Goal: Find specific page/section: Find specific page/section

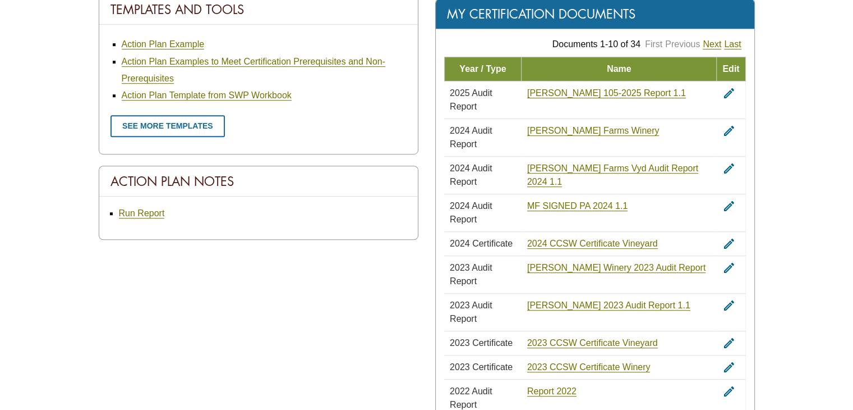
scroll to position [729, 0]
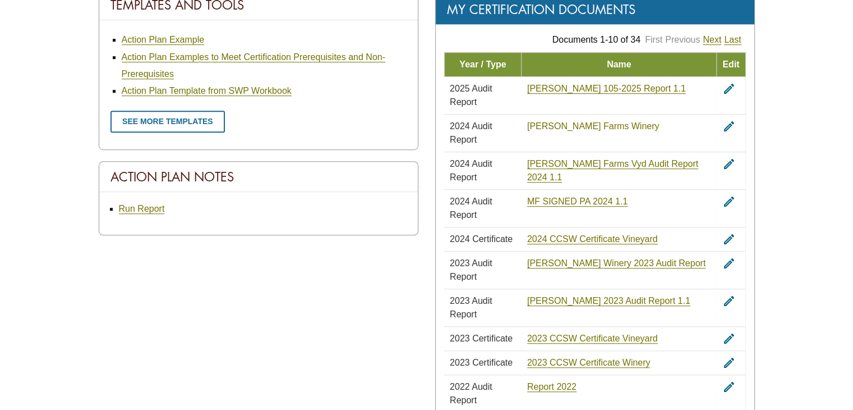
click at [608, 121] on link "[PERSON_NAME] Farms Winery" at bounding box center [593, 126] width 132 height 10
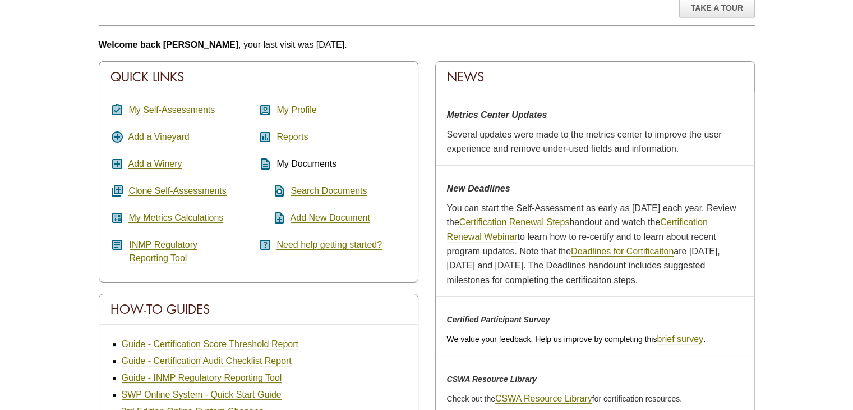
scroll to position [112, 0]
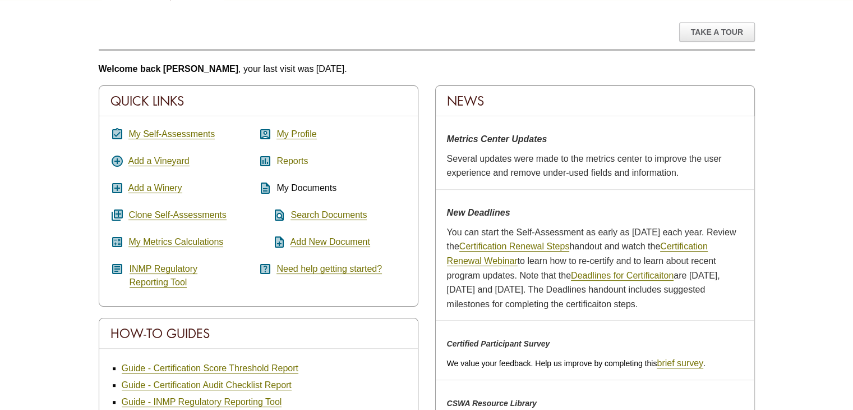
click at [295, 164] on link "Reports" at bounding box center [292, 161] width 31 height 10
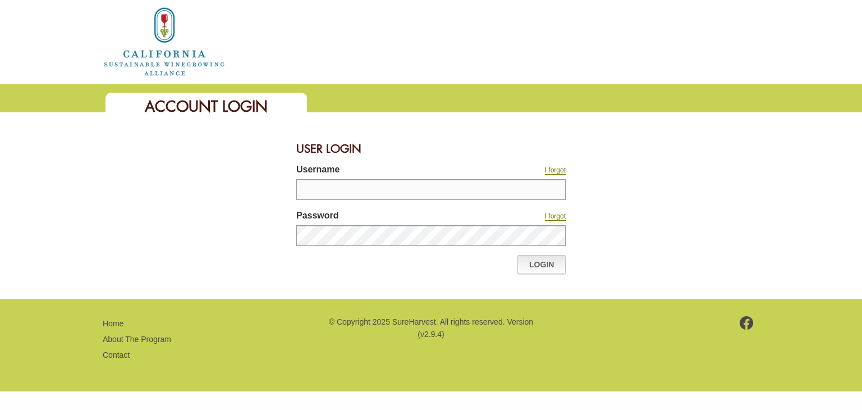
type input "********"
click at [550, 263] on link "Login" at bounding box center [541, 264] width 48 height 19
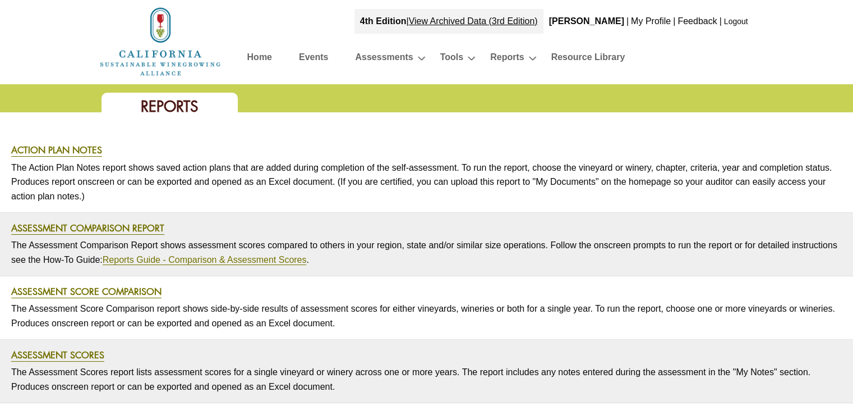
click at [258, 58] on link "Home" at bounding box center [259, 59] width 25 height 20
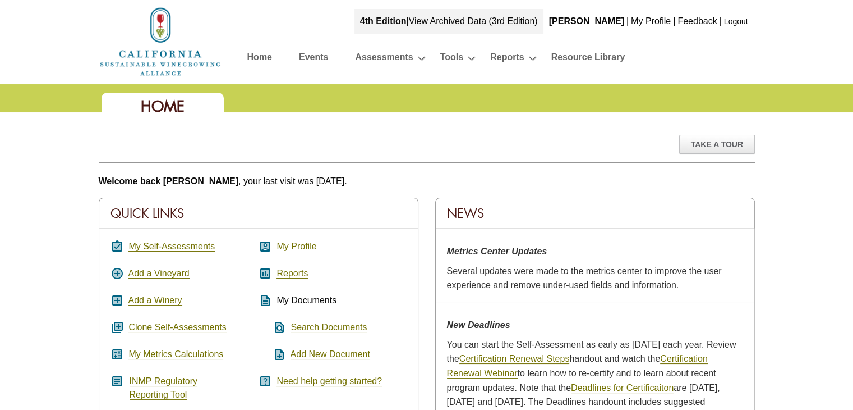
click at [281, 247] on link "My Profile" at bounding box center [297, 246] width 40 height 10
click at [301, 277] on link "Reports" at bounding box center [292, 273] width 31 height 10
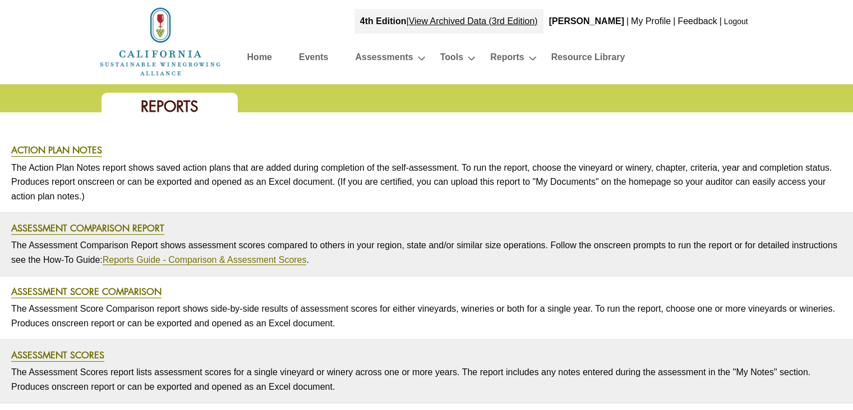
click at [260, 58] on link "Home" at bounding box center [259, 59] width 25 height 20
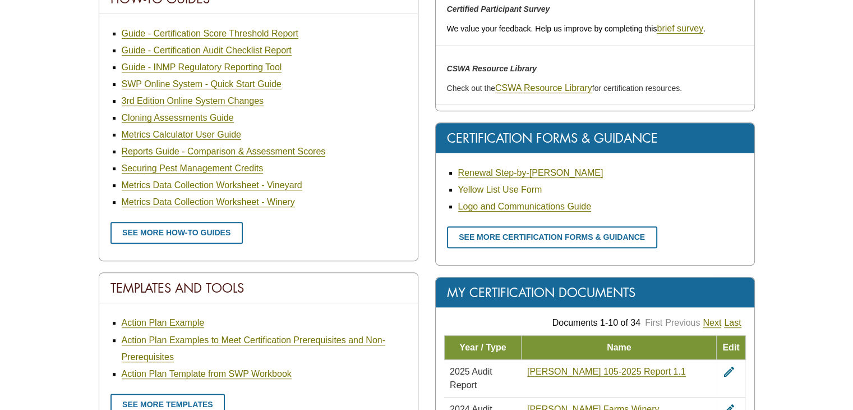
scroll to position [449, 0]
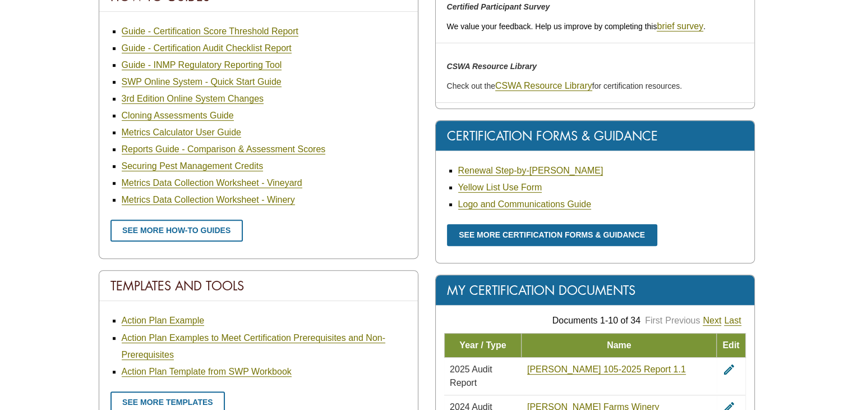
click at [488, 235] on link "See more certification forms & guidance" at bounding box center [552, 235] width 210 height 22
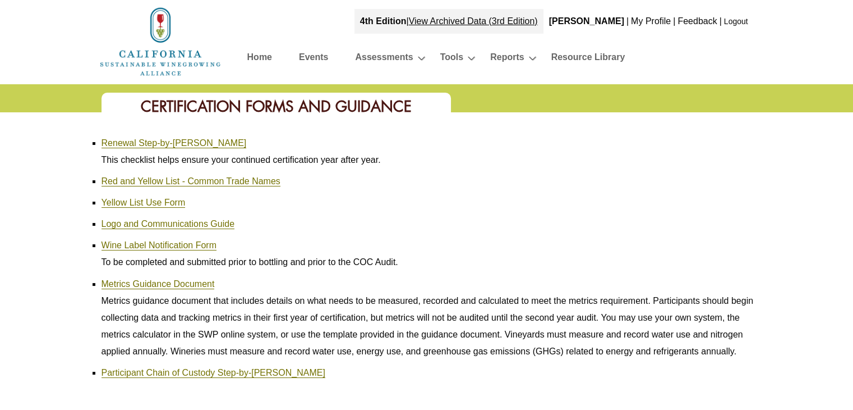
click at [256, 63] on link "Home" at bounding box center [259, 59] width 25 height 20
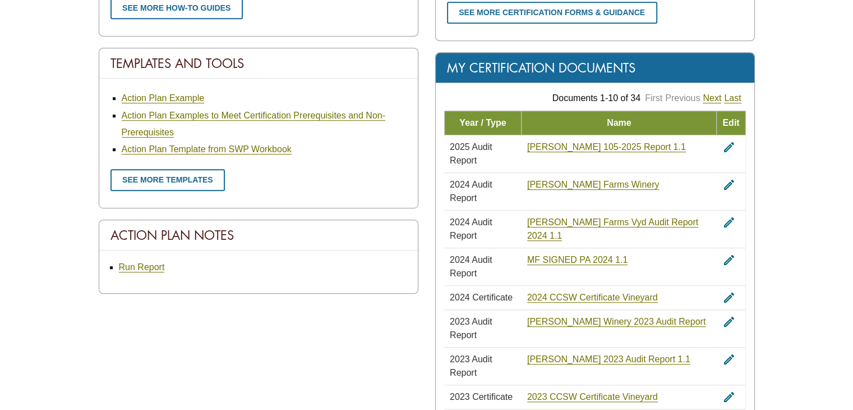
scroll to position [673, 0]
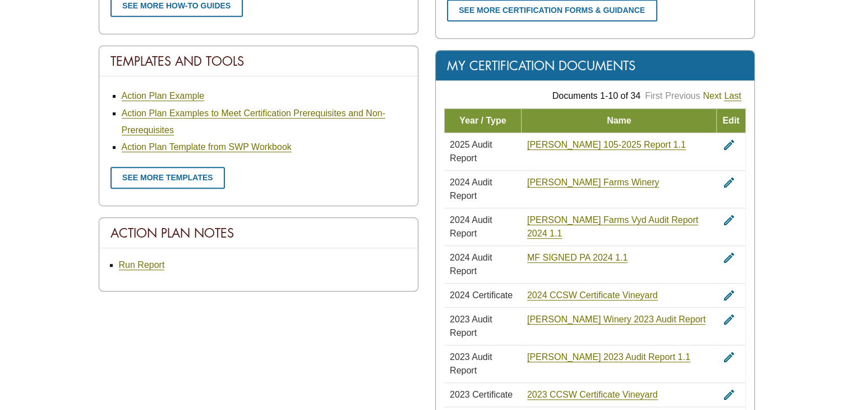
click at [717, 93] on link "Next" at bounding box center [712, 96] width 19 height 10
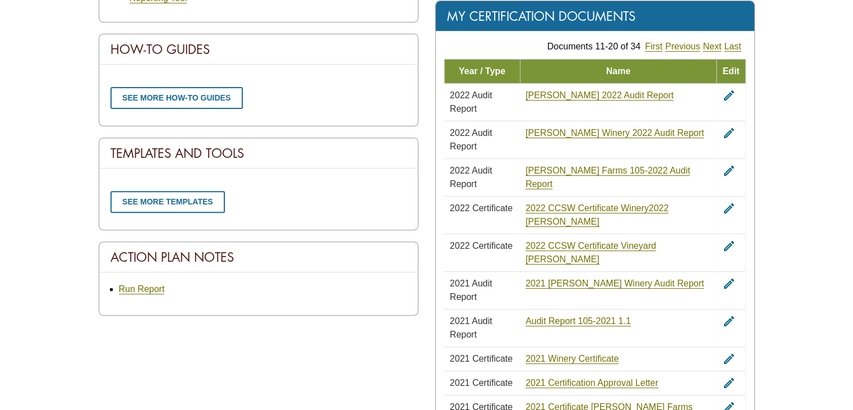
scroll to position [412, 0]
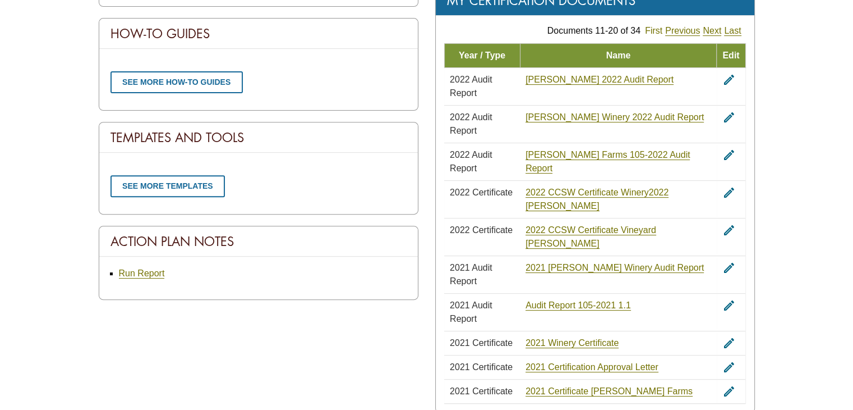
click at [653, 27] on link "First" at bounding box center [653, 31] width 17 height 10
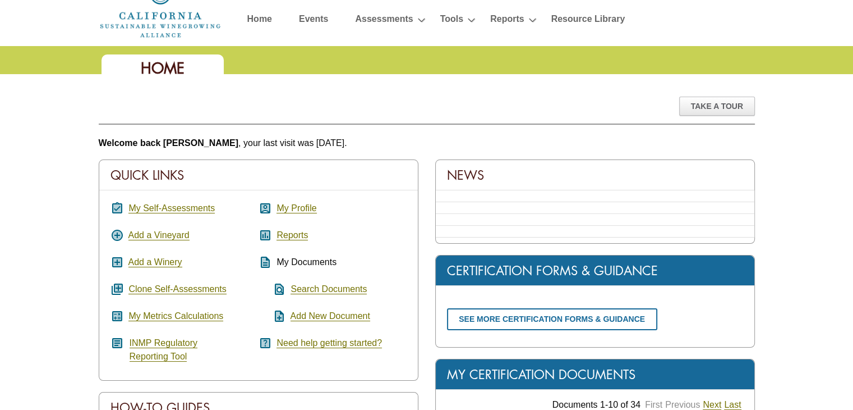
scroll to position [19, 0]
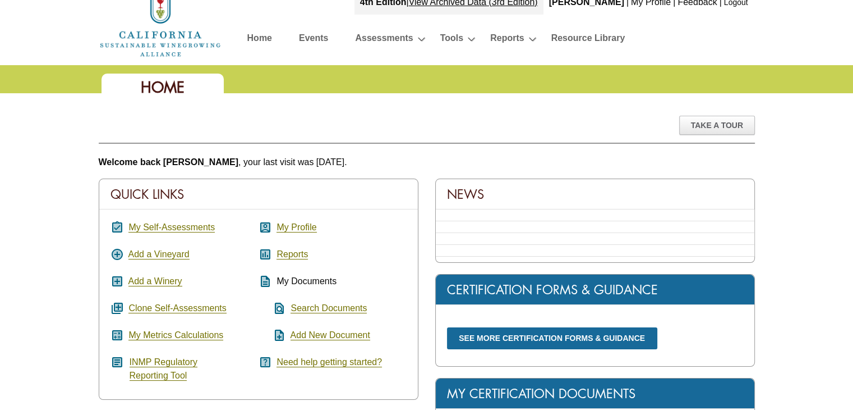
click at [540, 329] on link "See more certification forms & guidance" at bounding box center [552, 338] width 210 height 22
